Goal: Task Accomplishment & Management: Manage account settings

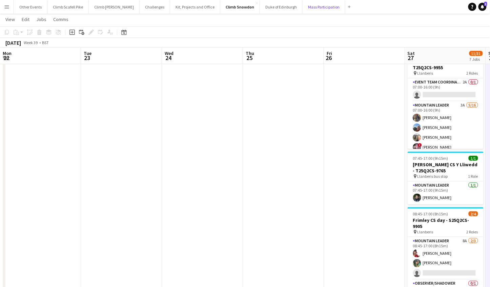
scroll to position [120, 0]
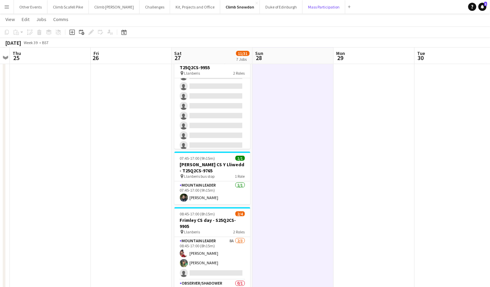
click at [303, 10] on button "Mass Participation Close" at bounding box center [324, 6] width 43 height 13
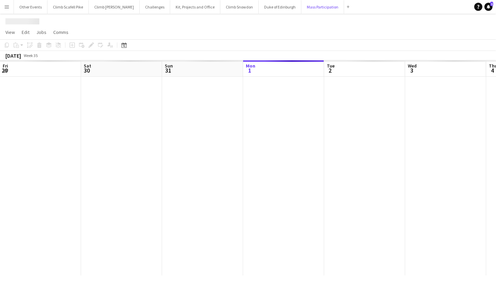
scroll to position [0, 162]
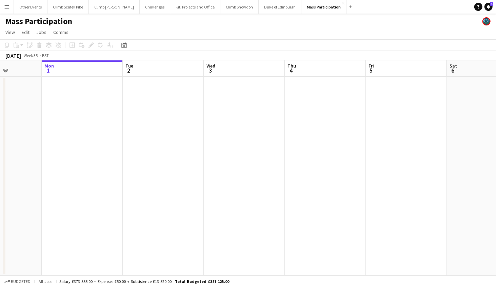
drag, startPoint x: 325, startPoint y: 142, endPoint x: 526, endPoint y: 142, distance: 200.3
click at [490, 142] on html "Menu Boards Boards Boards All jobs Status Workforce Workforce My Workforce Recr…" at bounding box center [248, 143] width 496 height 287
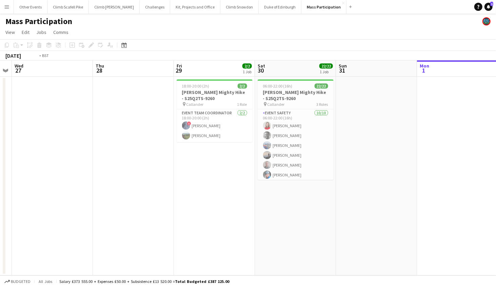
drag, startPoint x: 183, startPoint y: 213, endPoint x: 194, endPoint y: 207, distance: 12.1
click at [461, 196] on app-calendar-viewport "Sun 24 Mon 25 Tue 26 Wed 27 Thu 28 Fri 29 2/2 1 Job Sat 30 22/22 1 Job Sun 31 M…" at bounding box center [248, 167] width 496 height 215
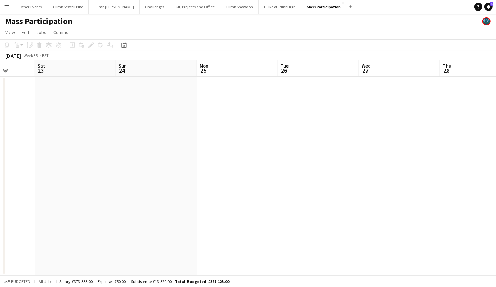
drag, startPoint x: 286, startPoint y: 218, endPoint x: 466, endPoint y: 186, distance: 182.4
click at [466, 186] on app-calendar-viewport "Wed 20 Thu 21 Fri 22 Sat 23 Sun 24 Mon 25 Tue 26 Wed 27 Thu 28 Fri 29 2/2 1 Job…" at bounding box center [248, 167] width 496 height 215
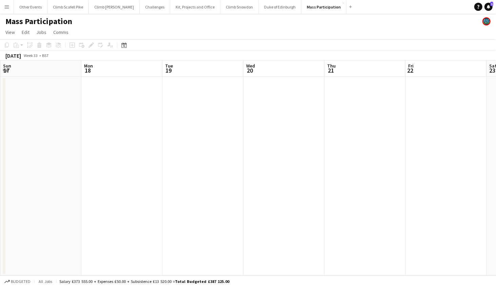
drag, startPoint x: 124, startPoint y: 198, endPoint x: 525, endPoint y: 155, distance: 402.8
click at [490, 155] on html "Menu Boards Boards Boards All jobs Status Workforce Workforce My Workforce Recr…" at bounding box center [248, 143] width 496 height 287
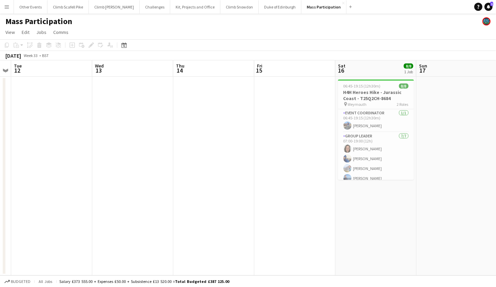
drag, startPoint x: 223, startPoint y: 174, endPoint x: 282, endPoint y: 172, distance: 58.6
click at [325, 170] on app-calendar-viewport "Sun 10 Mon 11 Tue 12 Wed 13 Thu 14 Fri 15 Sat 16 8/8 1 Job Sun 17 Mon 18 Tue 19…" at bounding box center [248, 167] width 496 height 215
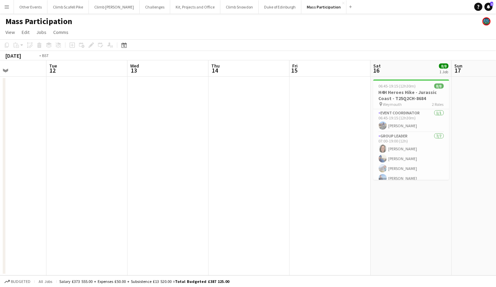
drag, startPoint x: 154, startPoint y: 204, endPoint x: 380, endPoint y: 207, distance: 226.1
click at [380, 207] on app-calendar-viewport "Sun 10 Mon 11 Tue 12 Wed 13 Thu 14 Fri 15 Sat 16 8/8 1 Job Sun 17 Mon 18 Tue 19…" at bounding box center [248, 167] width 496 height 215
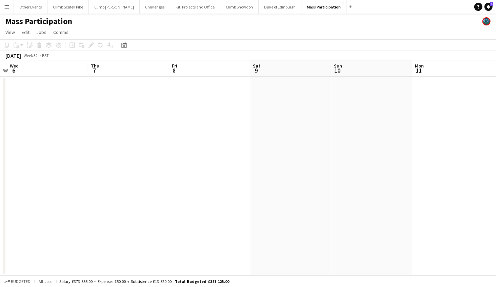
drag, startPoint x: 67, startPoint y: 212, endPoint x: 71, endPoint y: 197, distance: 16.1
click at [413, 191] on app-calendar-viewport "Sun 3 Mon 4 Tue 5 Wed 6 Thu 7 Fri 8 Sat 9 Sun 10 Mon 11 Tue 12 Wed 13 Thu 14" at bounding box center [248, 167] width 496 height 215
drag, startPoint x: 224, startPoint y: 215, endPoint x: 145, endPoint y: 192, distance: 82.1
click at [337, 194] on app-calendar-viewport "Sat 2 4/4 1 Job Sun 3 Mon 4 Tue 5 Wed 6 Thu 7 Fri 8 Sat 9 Sun 10 Mon 11 Tue 12 …" at bounding box center [248, 167] width 496 height 215
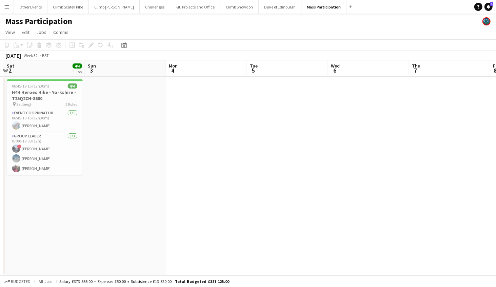
scroll to position [0, 204]
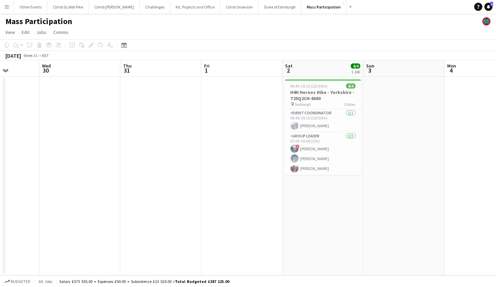
click at [276, 212] on app-calendar-viewport "Sun 27 Mon 28 Tue 29 Wed 30 Thu 31 Fri 1 Sat 2 4/4 1 Job Sun 3 Mon 4 Tue 5 Wed …" at bounding box center [248, 167] width 496 height 215
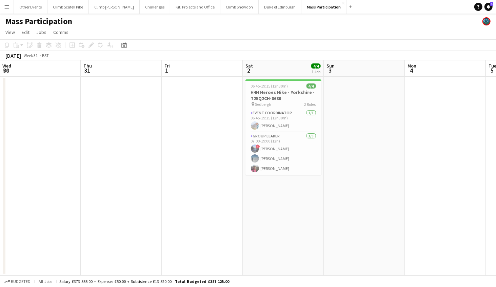
scroll to position [0, 219]
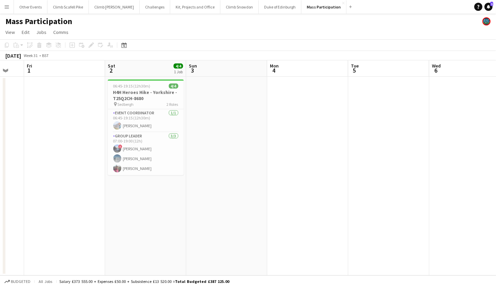
drag, startPoint x: 462, startPoint y: 173, endPoint x: 284, endPoint y: 189, distance: 178.4
click at [284, 189] on app-calendar-viewport "Tue 29 Wed 30 Thu 31 Fri 1 Sat 2 4/4 1 Job Sun 3 Mon 4 Tue 5 Wed 6 Thu 7 Fri 8 …" at bounding box center [248, 167] width 496 height 215
click at [150, 102] on div "pin Sedbergh 2 Roles" at bounding box center [146, 103] width 76 height 5
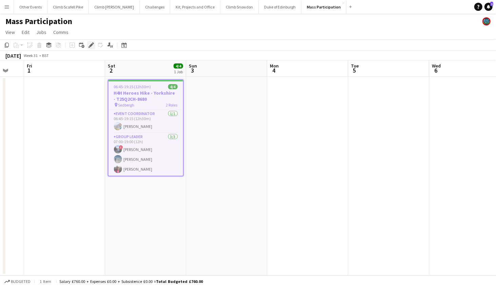
click at [89, 47] on icon at bounding box center [89, 47] width 2 height 2
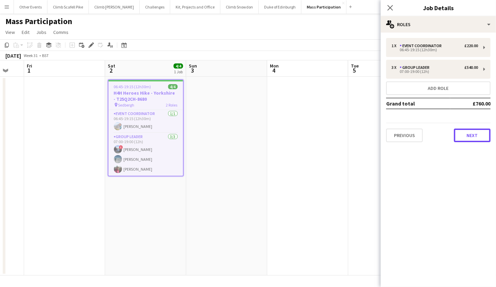
click at [460, 130] on button "Next" at bounding box center [472, 135] width 37 height 14
